Goal: Find specific page/section: Find specific page/section

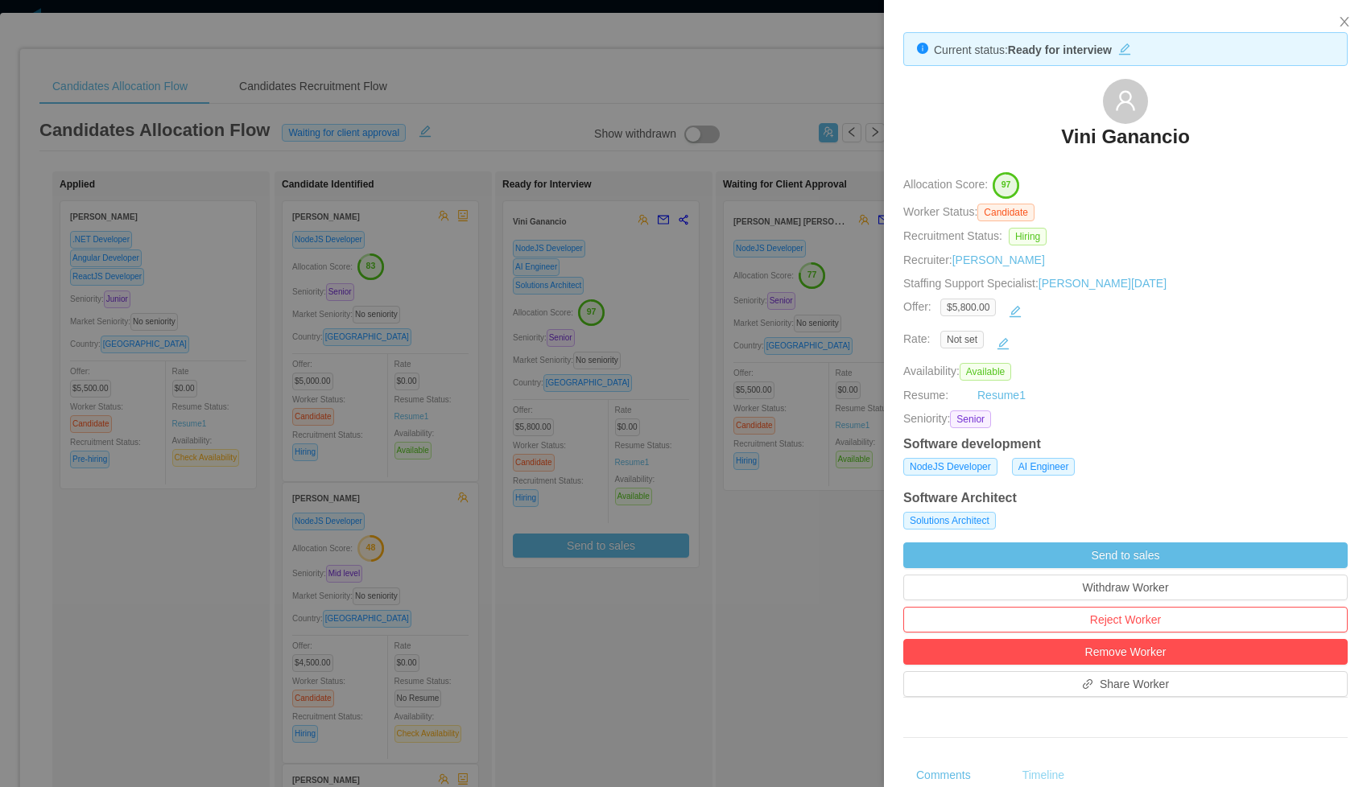
scroll to position [506, 0]
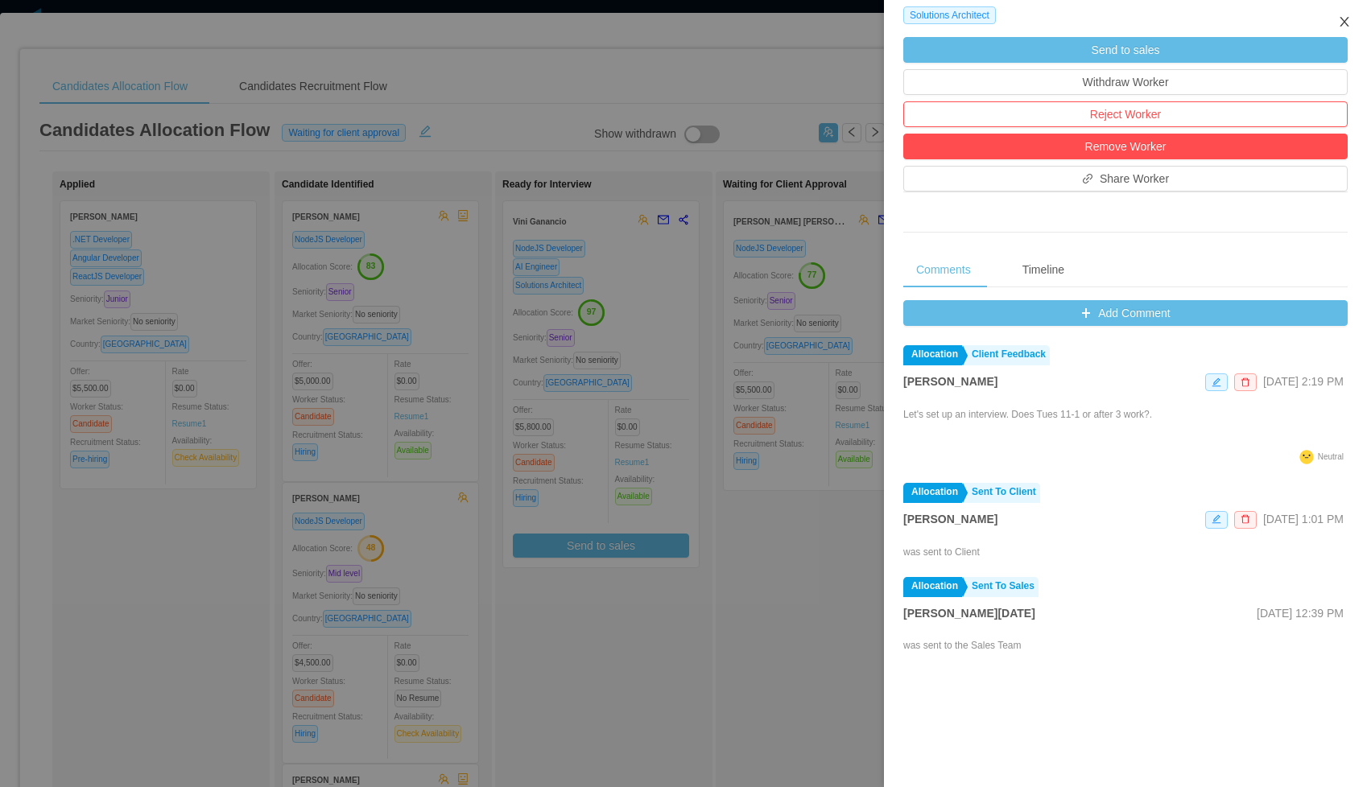
click at [1345, 18] on icon "icon: close" at bounding box center [1344, 21] width 13 height 13
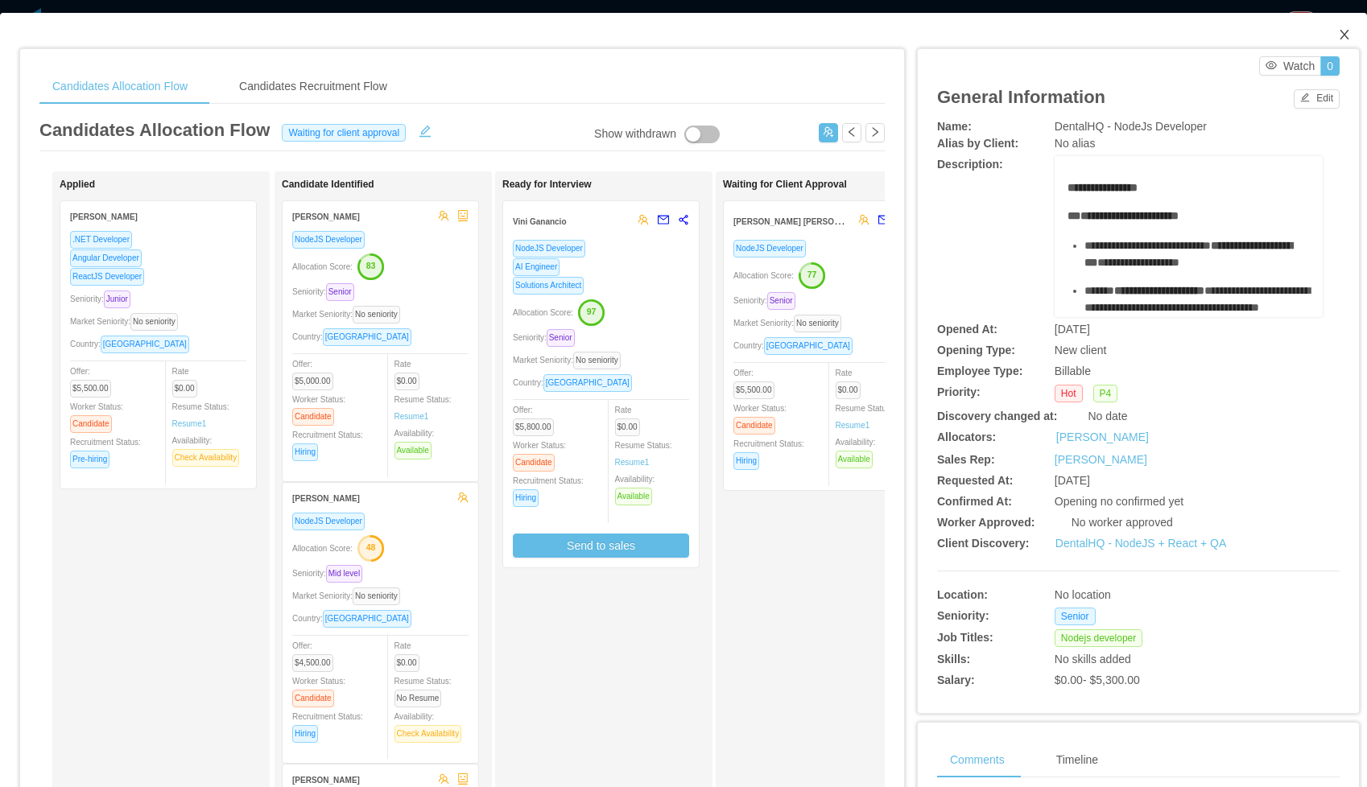
click at [1349, 34] on icon "icon: close" at bounding box center [1344, 34] width 13 height 13
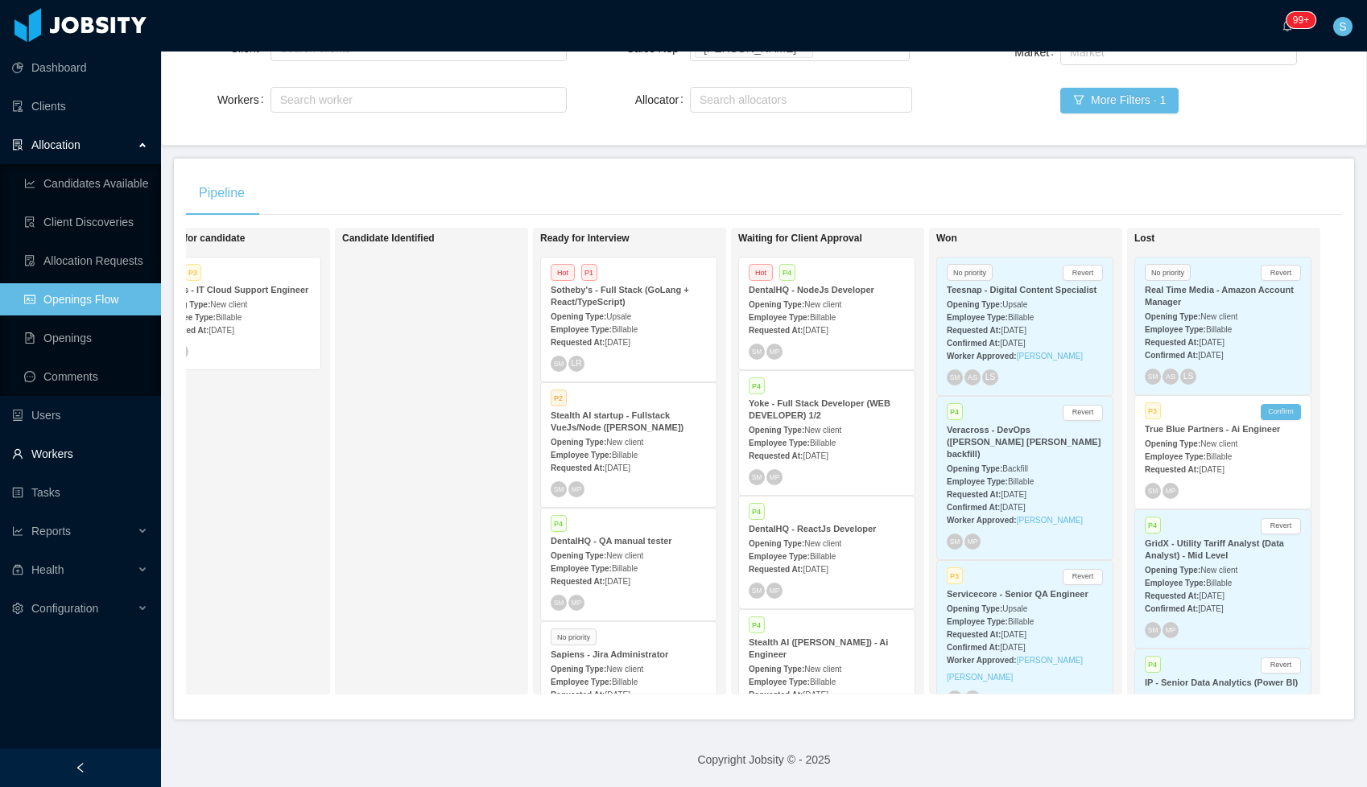
click at [70, 451] on link "Workers" at bounding box center [80, 454] width 136 height 32
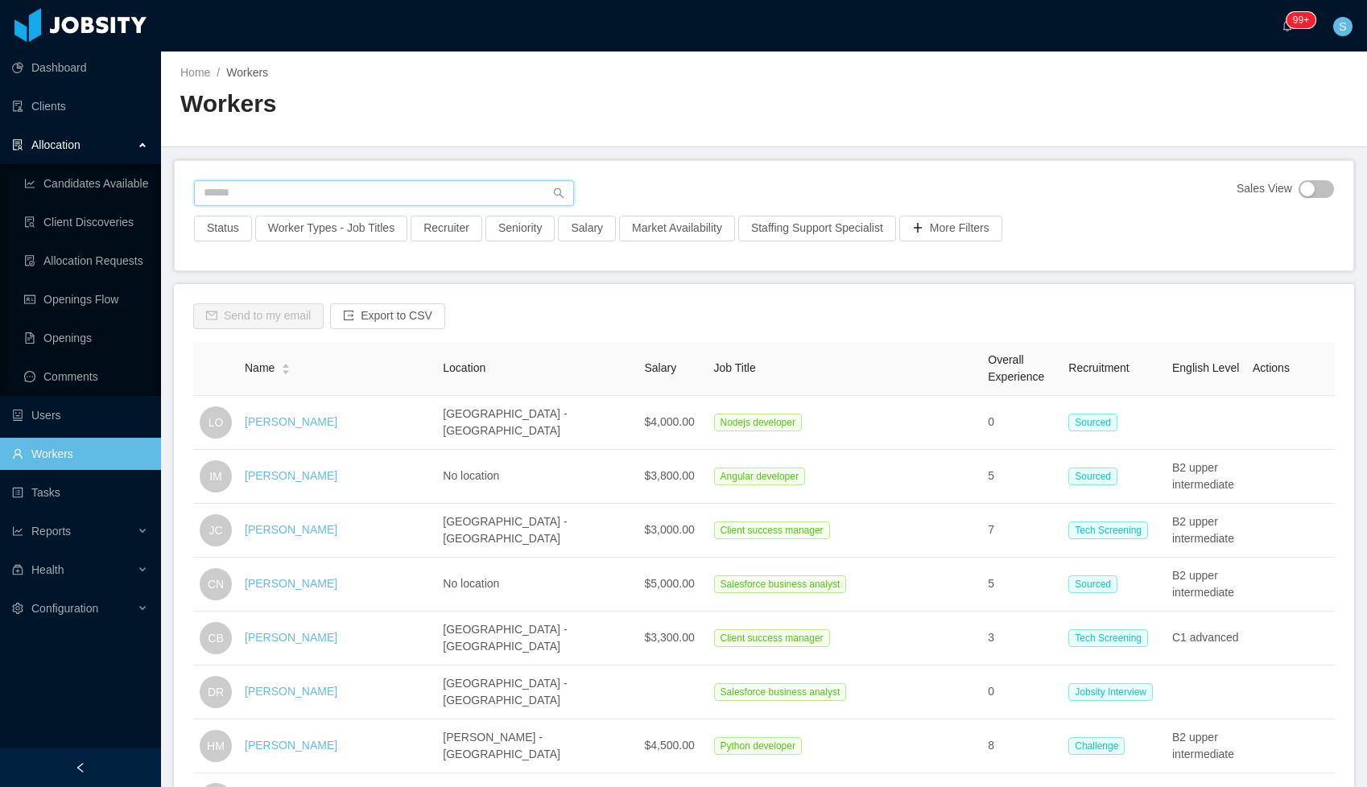
click at [272, 197] on input "text" at bounding box center [384, 193] width 380 height 26
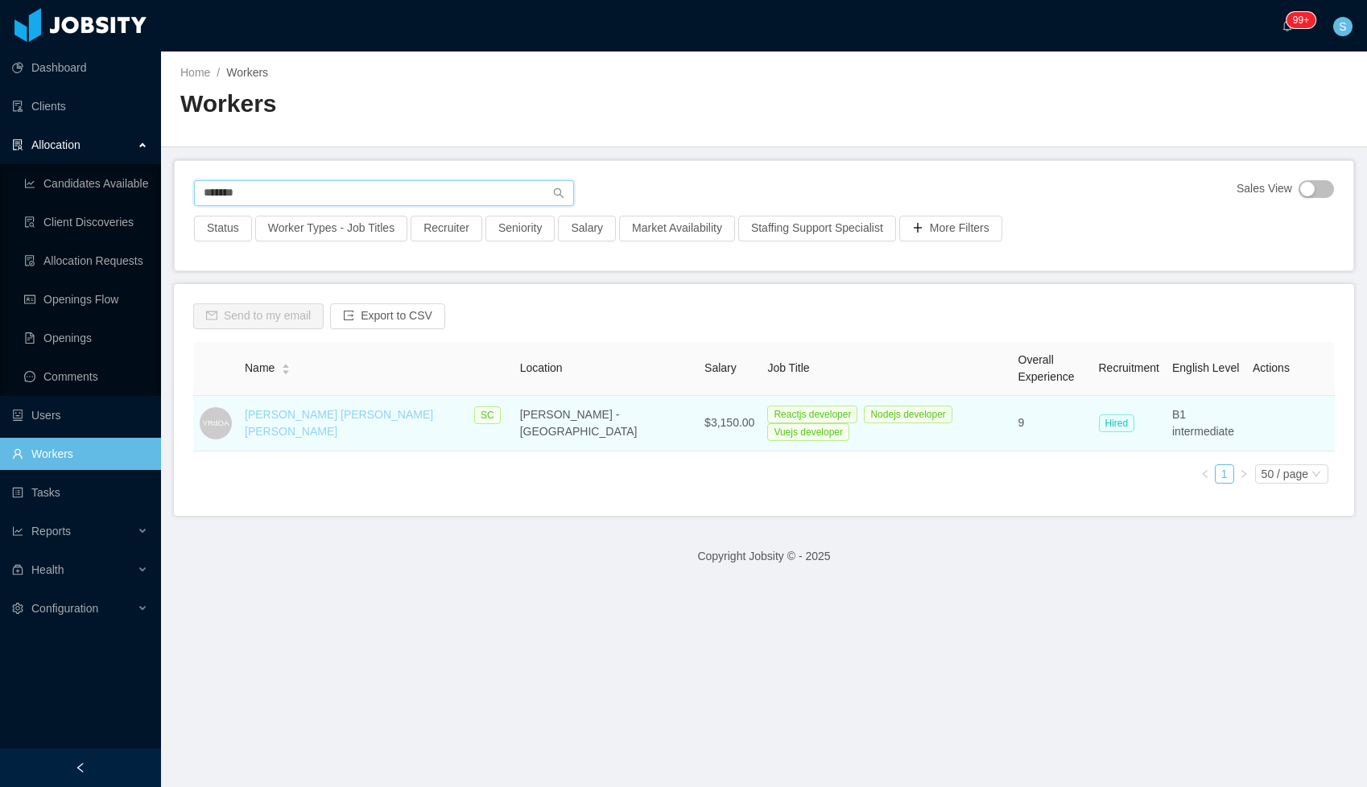
type input "*******"
click at [306, 419] on link "[PERSON_NAME] [PERSON_NAME] [PERSON_NAME]" at bounding box center [339, 423] width 188 height 30
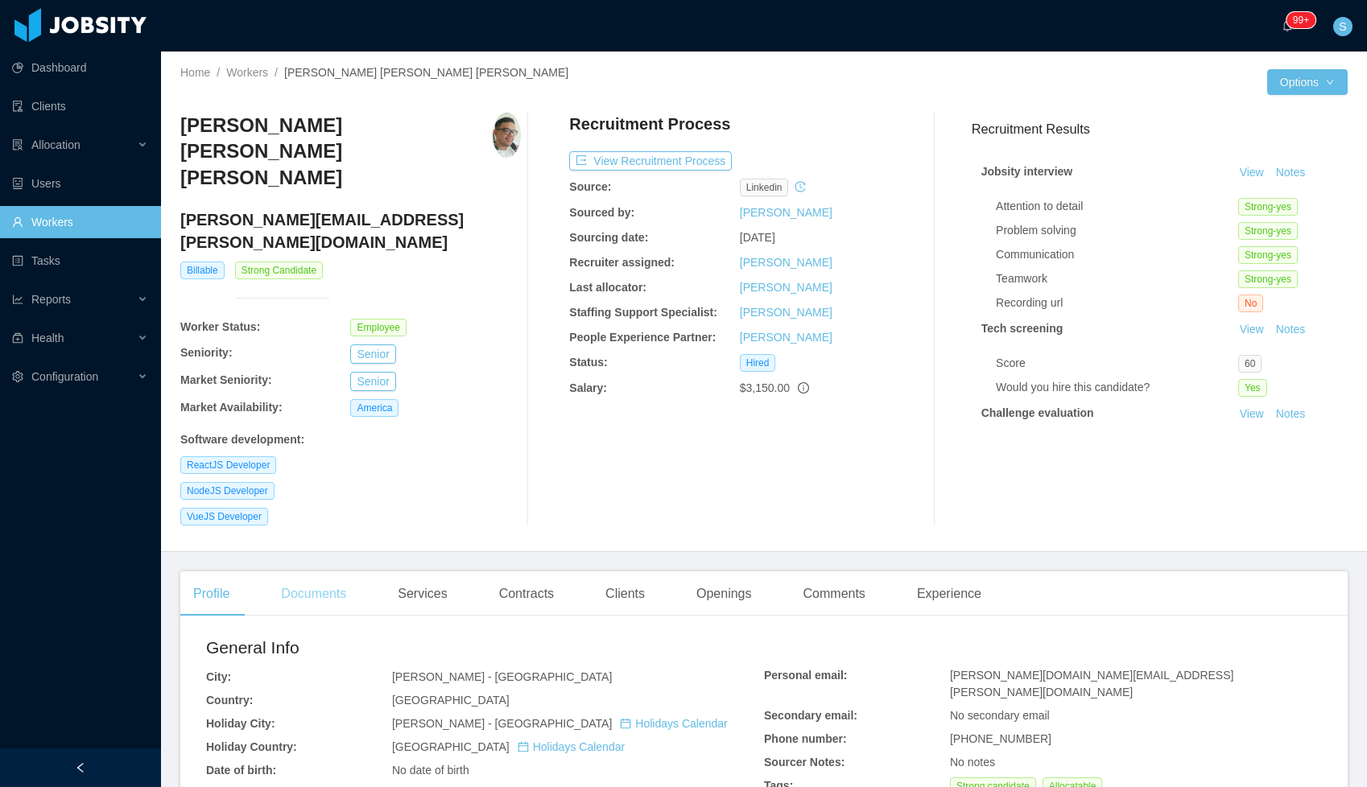
click at [319, 572] on div "Documents" at bounding box center [313, 594] width 91 height 45
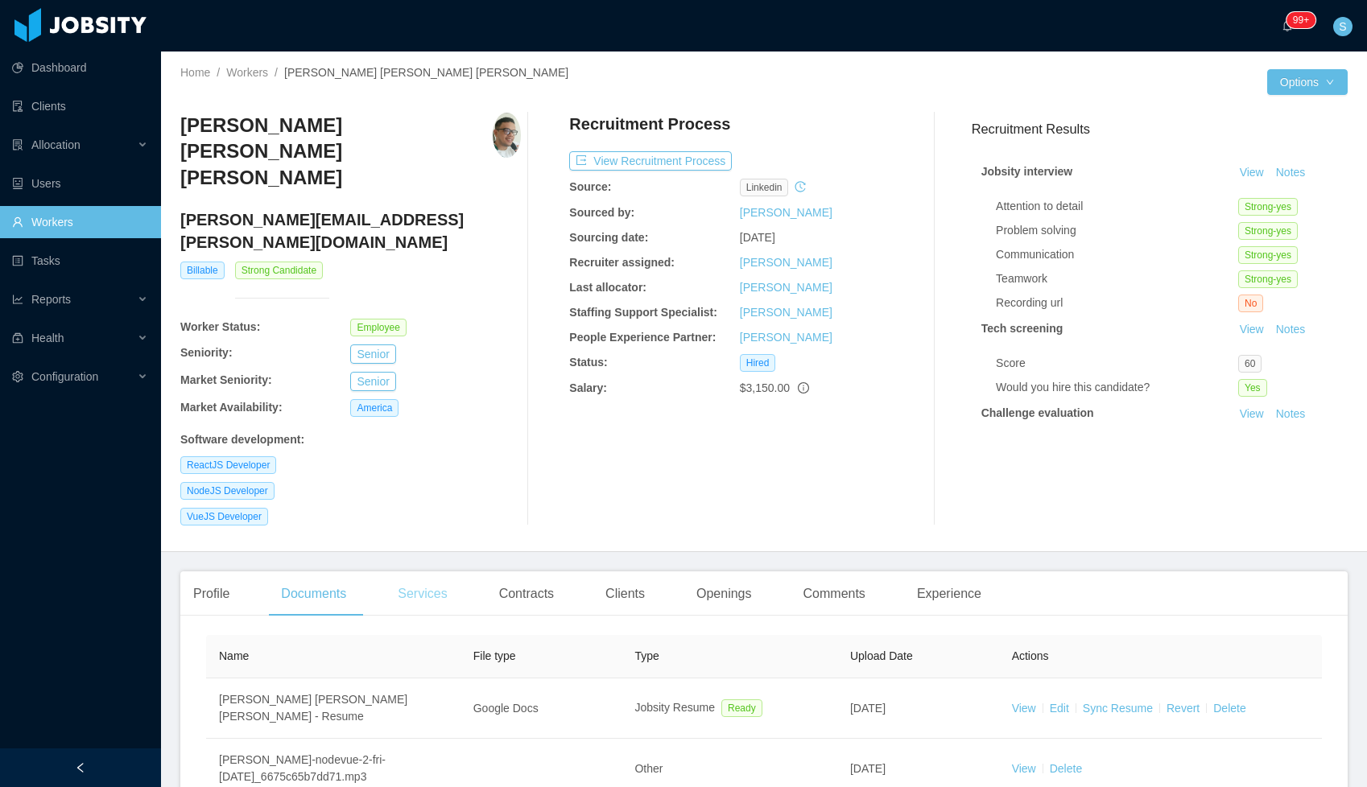
click at [423, 572] on div "Services" at bounding box center [422, 594] width 75 height 45
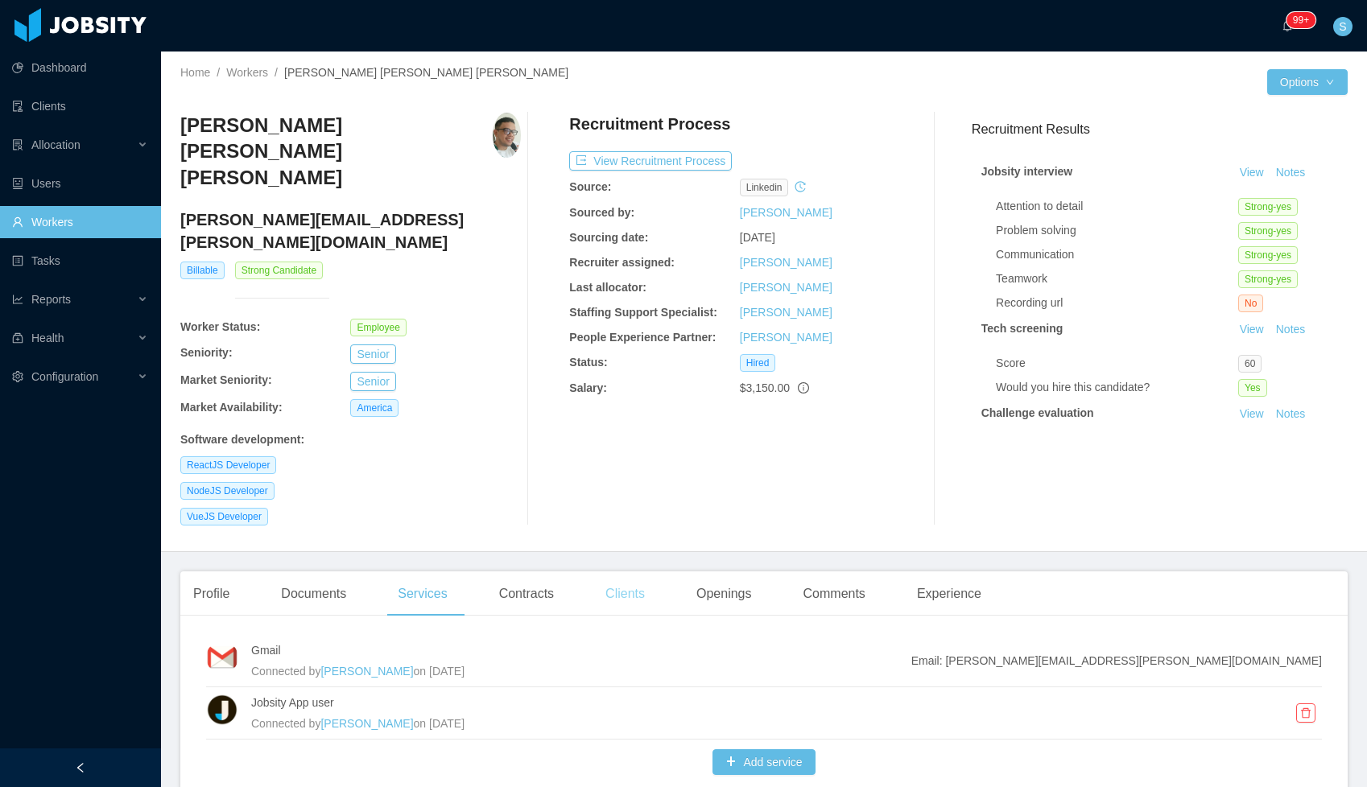
click at [619, 572] on div "Clients" at bounding box center [625, 594] width 65 height 45
